Goal: Transaction & Acquisition: Download file/media

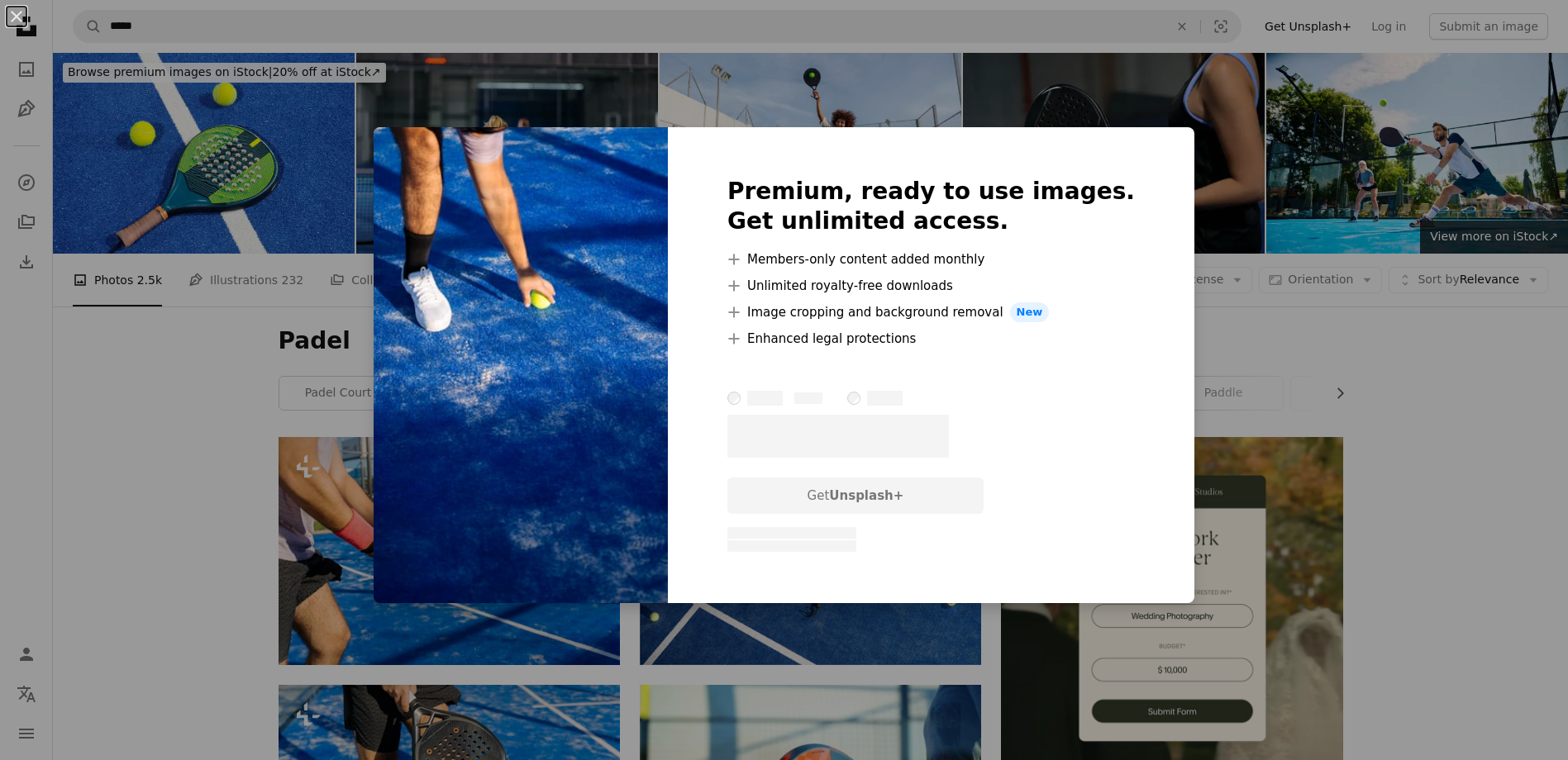
scroll to position [1074, 0]
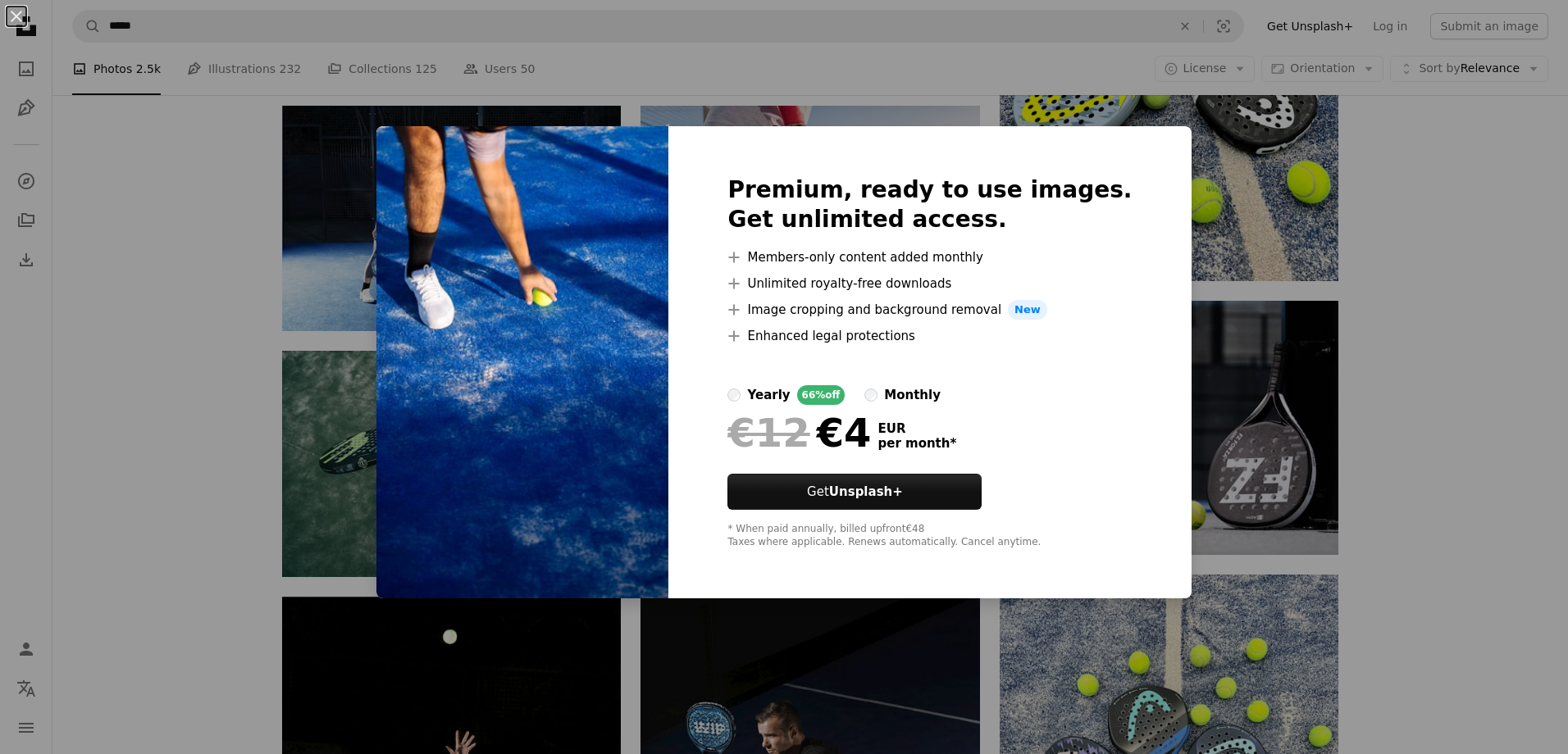
click at [1404, 371] on div "An X shape Premium, ready to use images. Get unlimited access. A plus sign Memb…" at bounding box center [784, 377] width 1568 height 754
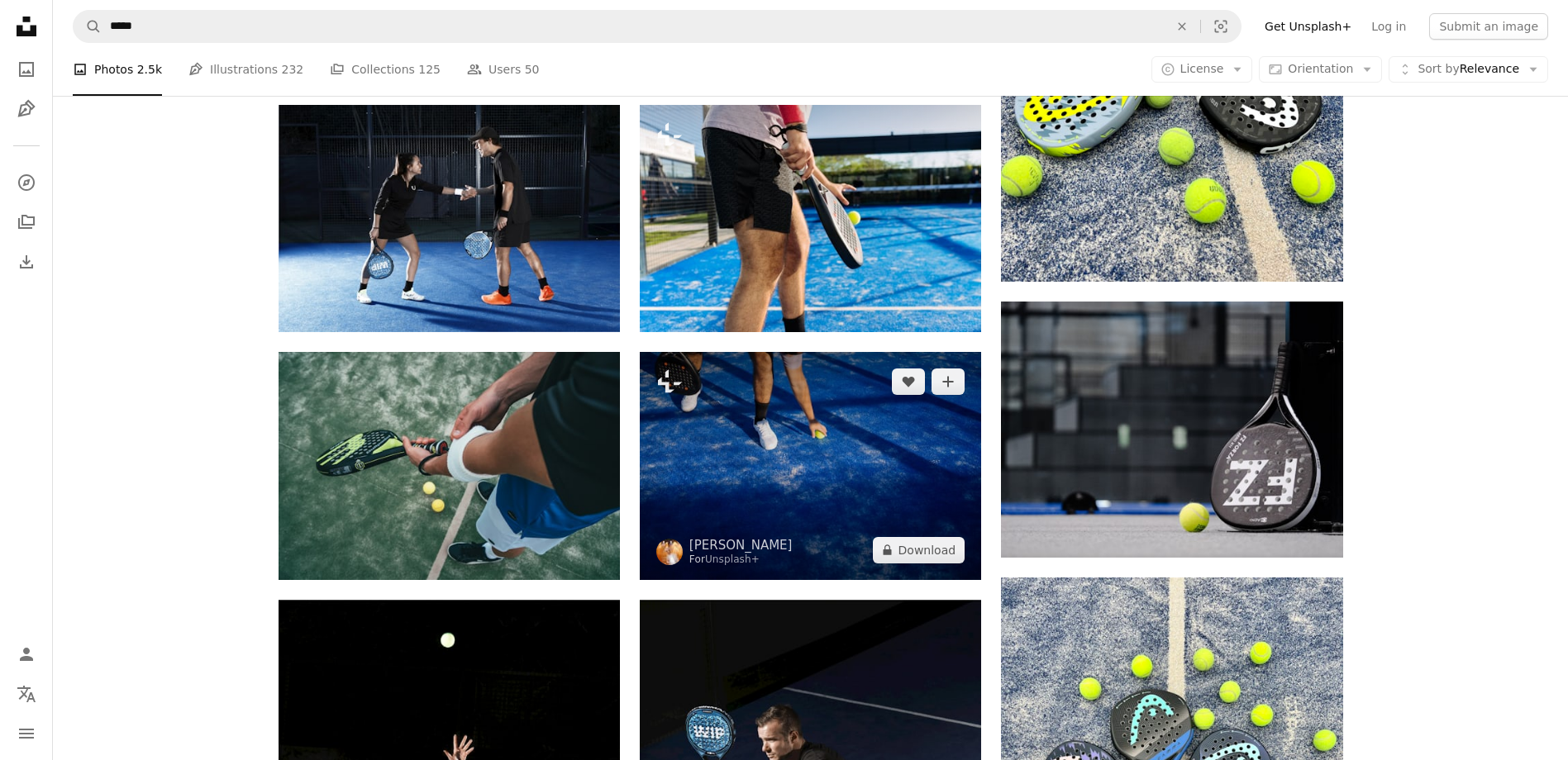
click at [840, 479] on img at bounding box center [810, 466] width 341 height 227
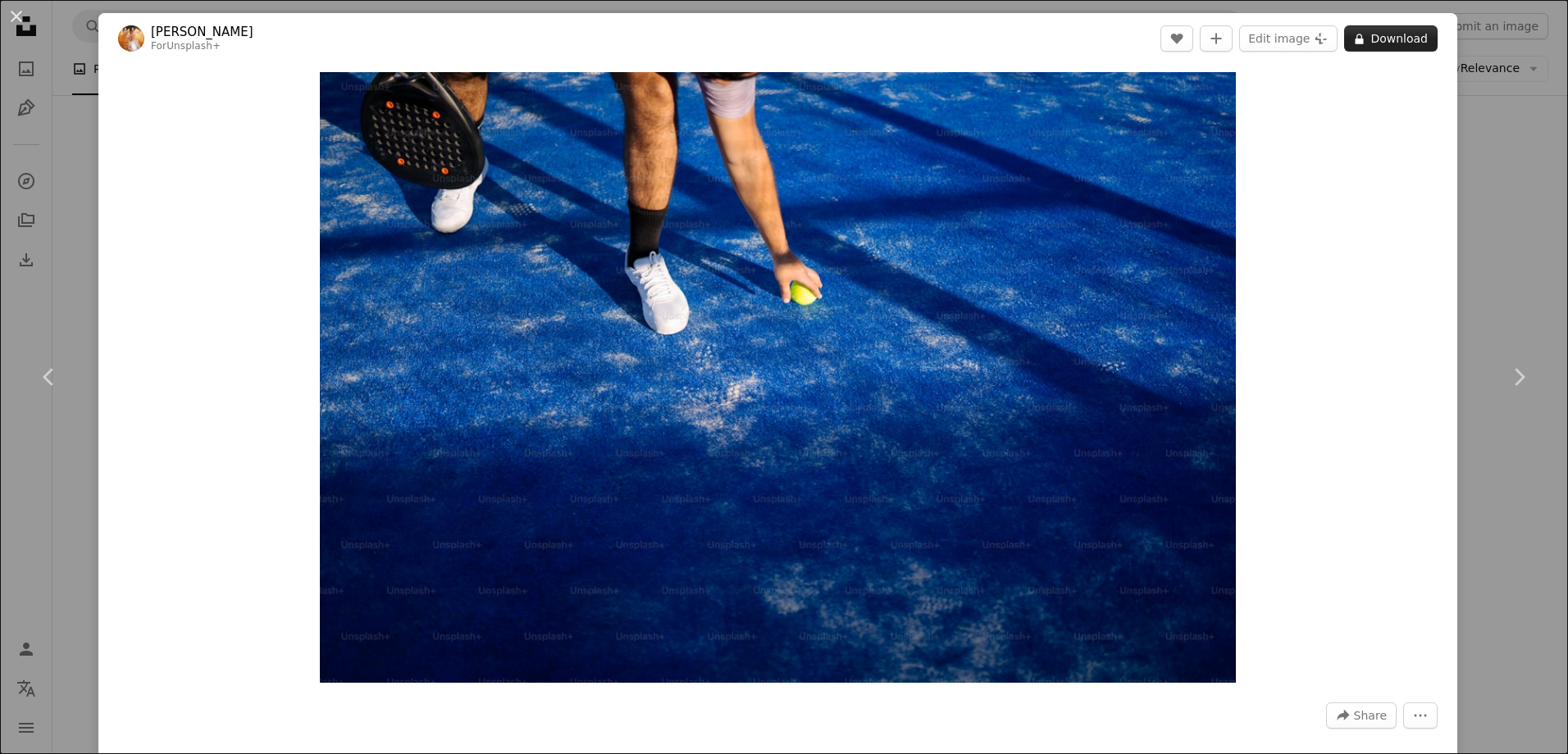
click at [1383, 44] on button "A lock Download" at bounding box center [1390, 38] width 94 height 26
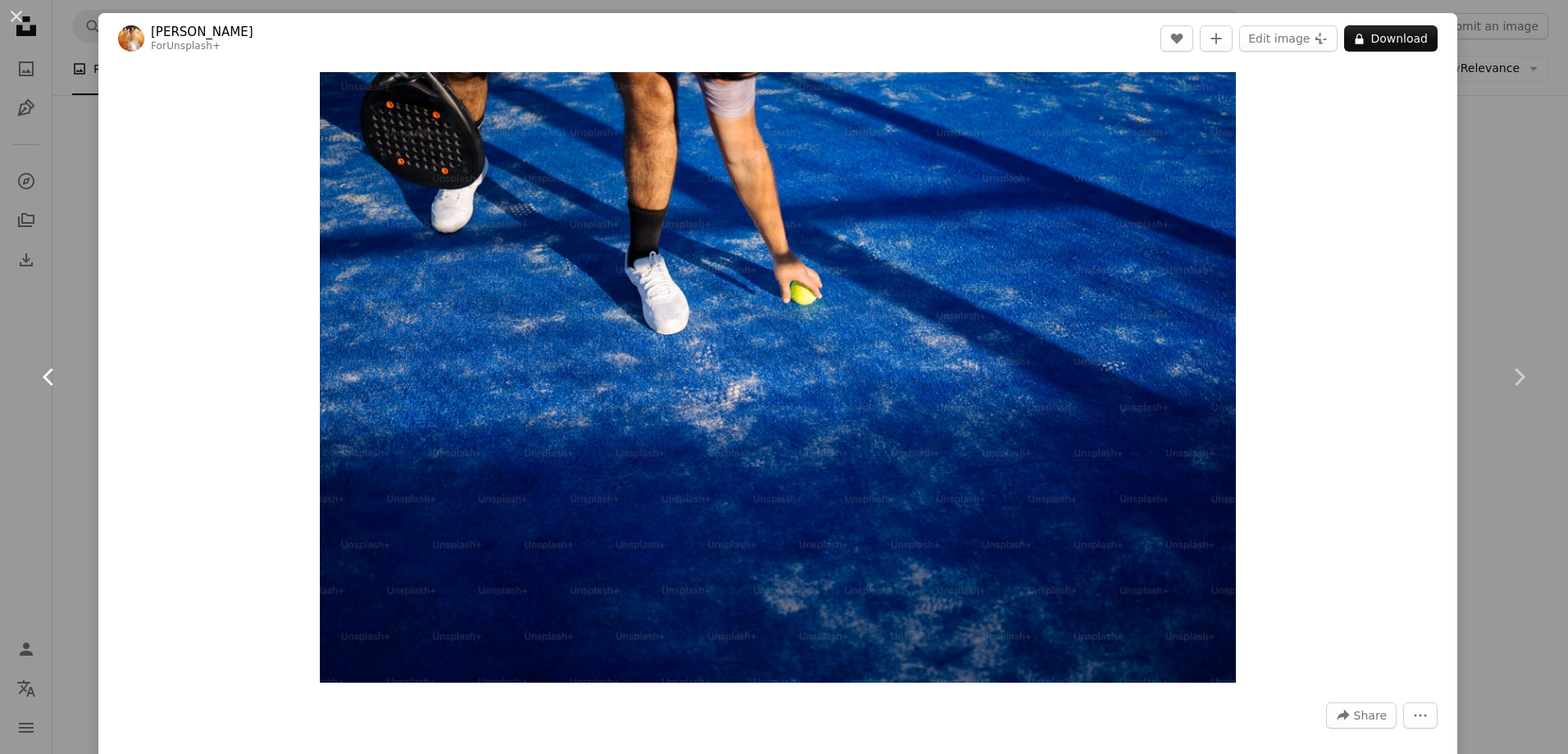
click at [65, 342] on link "Chevron left" at bounding box center [49, 377] width 98 height 157
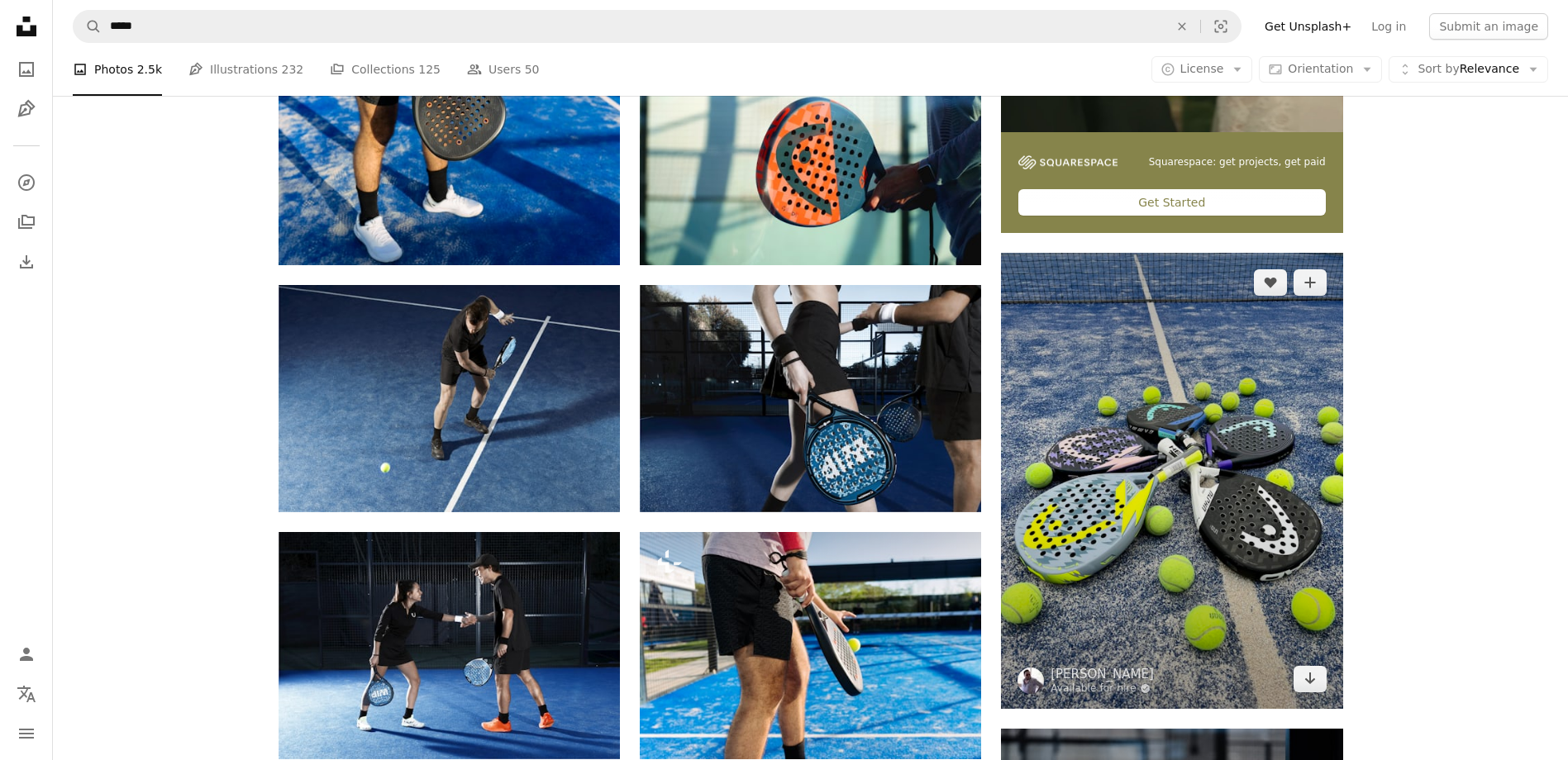
scroll to position [661, 0]
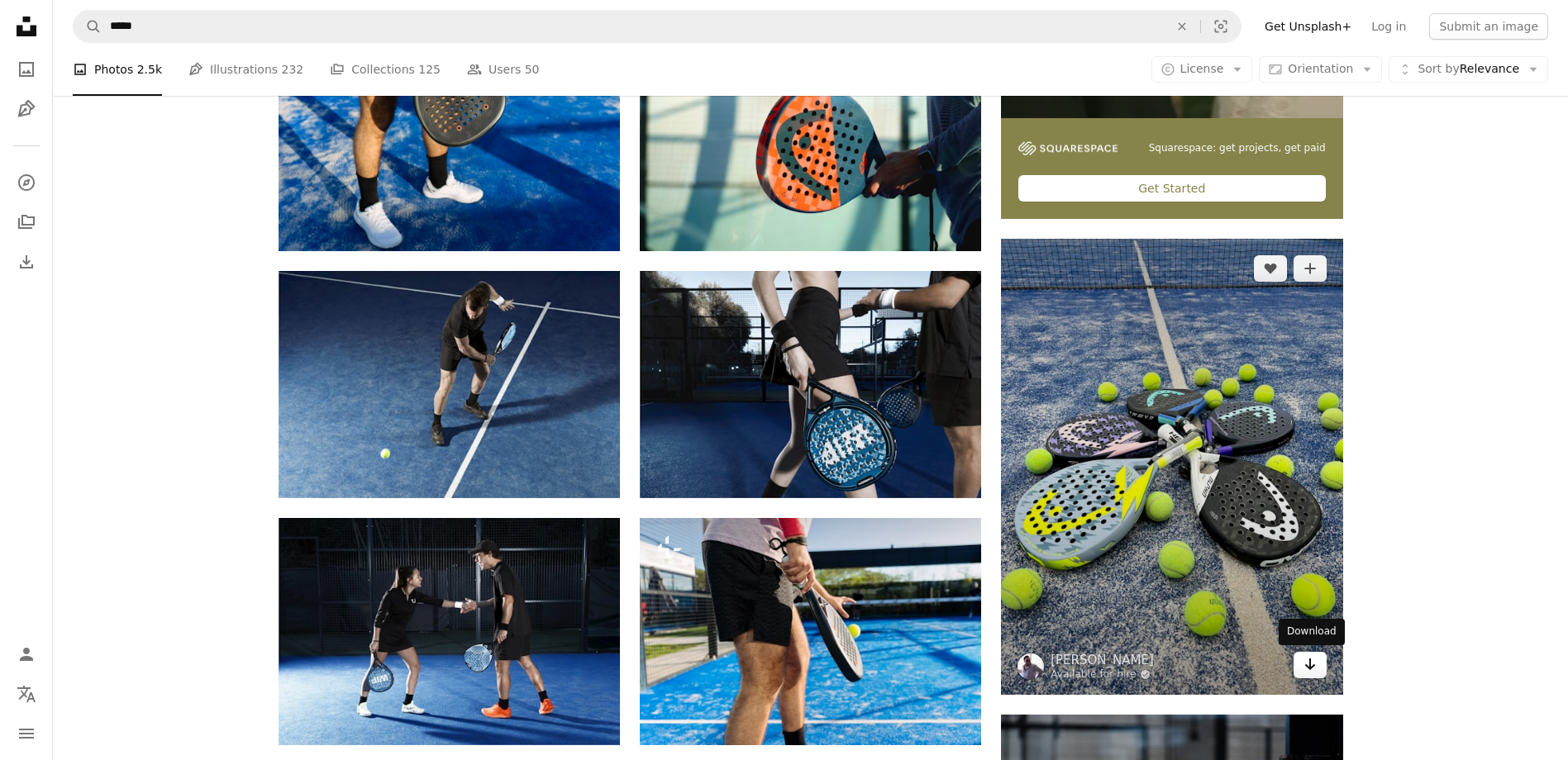
click at [1306, 669] on icon "Arrow pointing down" at bounding box center [1310, 664] width 13 height 19
